Goal: Consume media (video, audio): Consume media (video, audio)

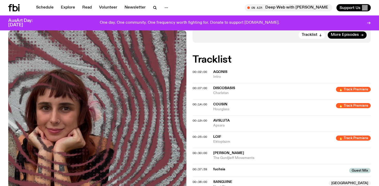
scroll to position [144, 0]
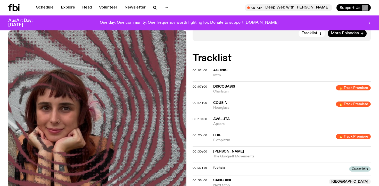
click at [221, 89] on span "Charlatan" at bounding box center [273, 91] width 120 height 5
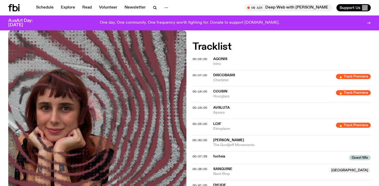
scroll to position [156, 0]
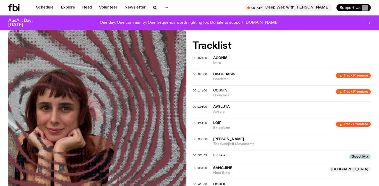
click at [217, 121] on span "LOIF" at bounding box center [217, 123] width 8 height 4
click at [221, 105] on span "Avsluta" at bounding box center [221, 107] width 17 height 4
click at [224, 126] on span "Ektoplazm" at bounding box center [273, 128] width 120 height 5
click at [220, 89] on span "Cousin" at bounding box center [220, 91] width 14 height 4
click at [199, 72] on span "00:07:00" at bounding box center [200, 74] width 14 height 4
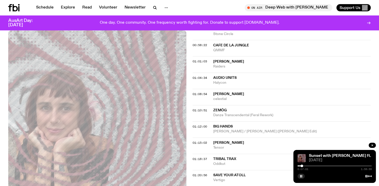
scroll to position [381, 0]
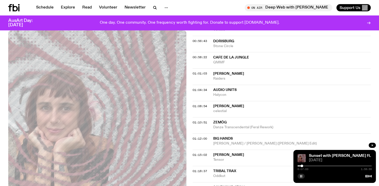
click at [301, 177] on icon "button" at bounding box center [301, 176] width 3 height 3
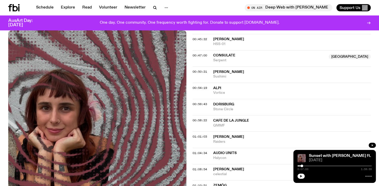
scroll to position [315, 0]
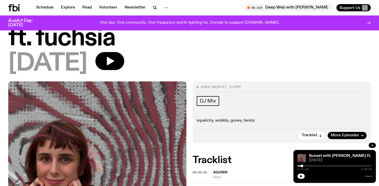
scroll to position [32, 0]
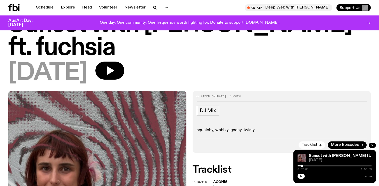
click at [304, 177] on button "button" at bounding box center [301, 176] width 7 height 5
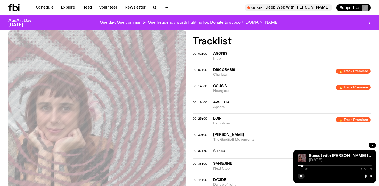
scroll to position [148, 0]
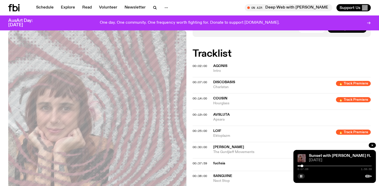
click at [223, 97] on span "Cousin" at bounding box center [220, 99] width 14 height 4
click at [220, 81] on span "Discobasis" at bounding box center [224, 83] width 22 height 4
click at [223, 113] on span "Avsluta" at bounding box center [221, 115] width 17 height 4
click at [200, 113] on span "00:19:00" at bounding box center [200, 115] width 14 height 4
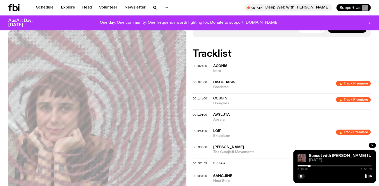
click at [196, 129] on span "00:25:00" at bounding box center [200, 131] width 14 height 4
click at [200, 113] on span "00:19:00" at bounding box center [200, 115] width 14 height 4
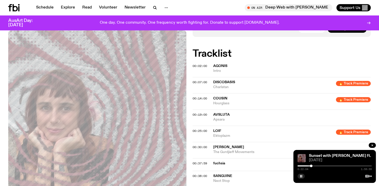
click at [312, 166] on div at bounding box center [311, 166] width 3 height 3
click at [310, 166] on div at bounding box center [311, 166] width 3 height 3
click at [311, 167] on div at bounding box center [311, 166] width 3 height 3
click at [300, 176] on icon "button" at bounding box center [301, 176] width 3 height 3
